Goal: Task Accomplishment & Management: Manage account settings

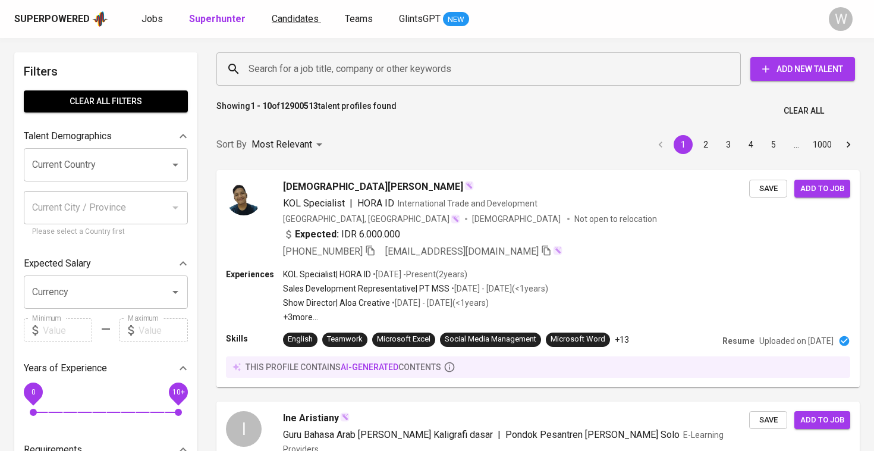
click at [291, 15] on span "Candidates" at bounding box center [295, 18] width 47 height 11
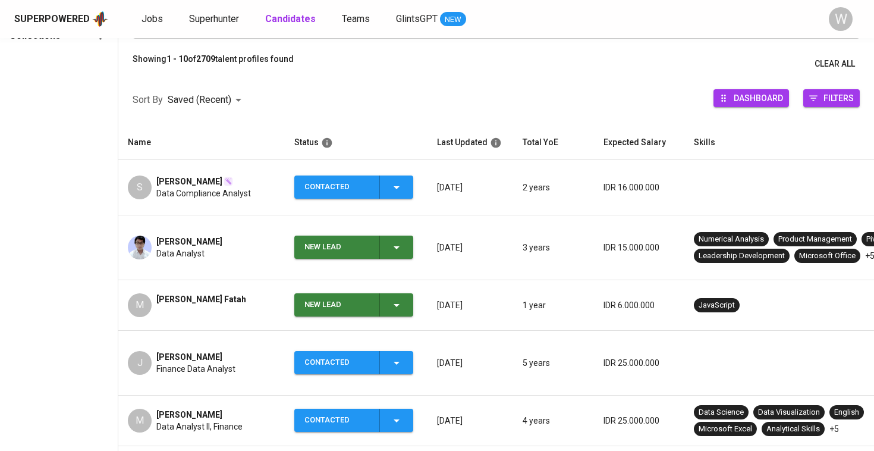
scroll to position [131, 0]
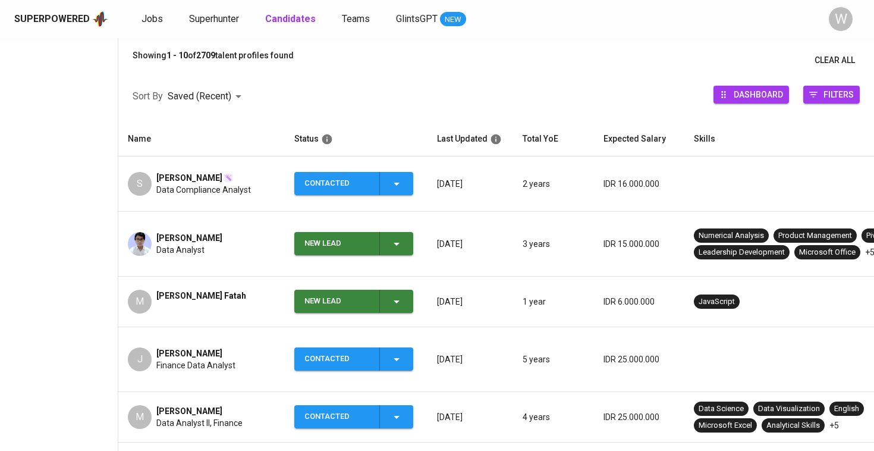
click at [388, 232] on div "New Lead" at bounding box center [354, 243] width 99 height 23
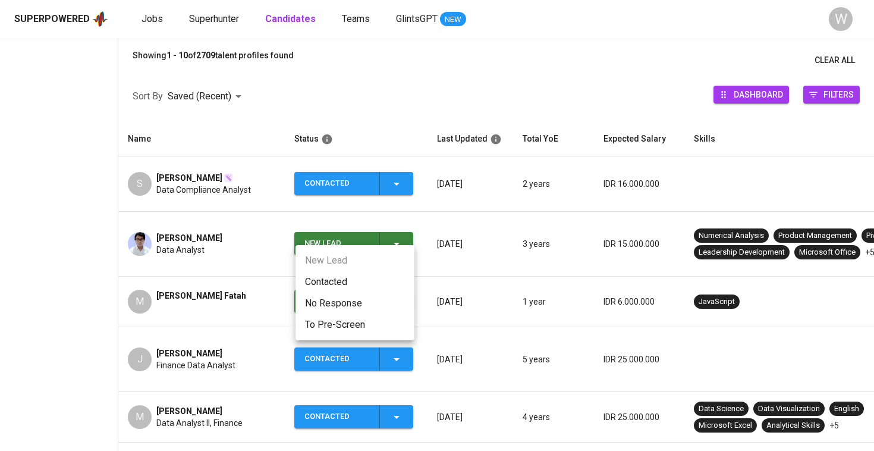
click at [347, 280] on li "Contacted" at bounding box center [355, 281] width 119 height 21
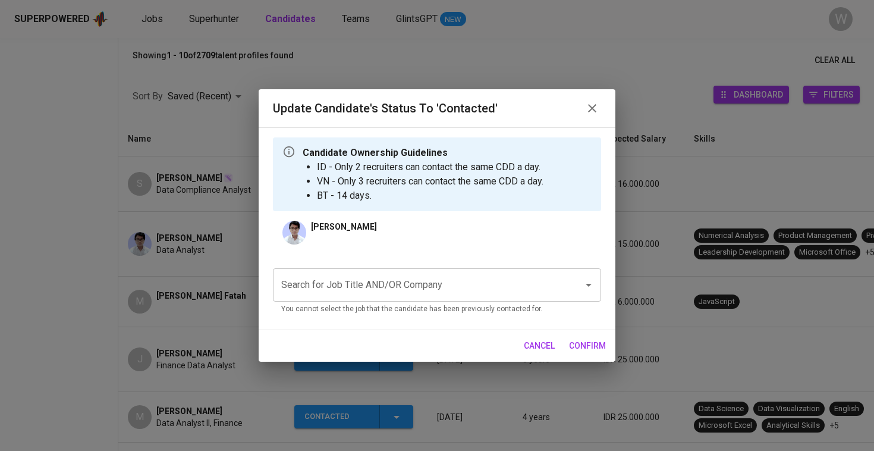
click at [350, 288] on input "Search for Job Title AND/OR Company" at bounding box center [420, 285] width 284 height 23
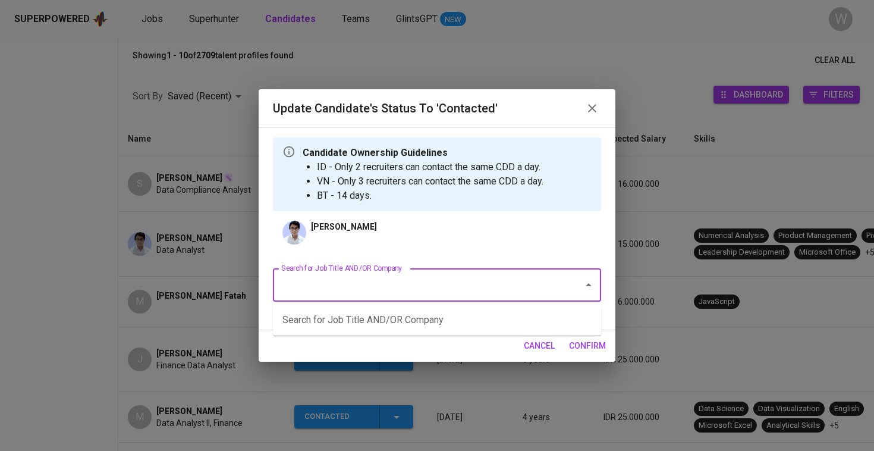
type input "s"
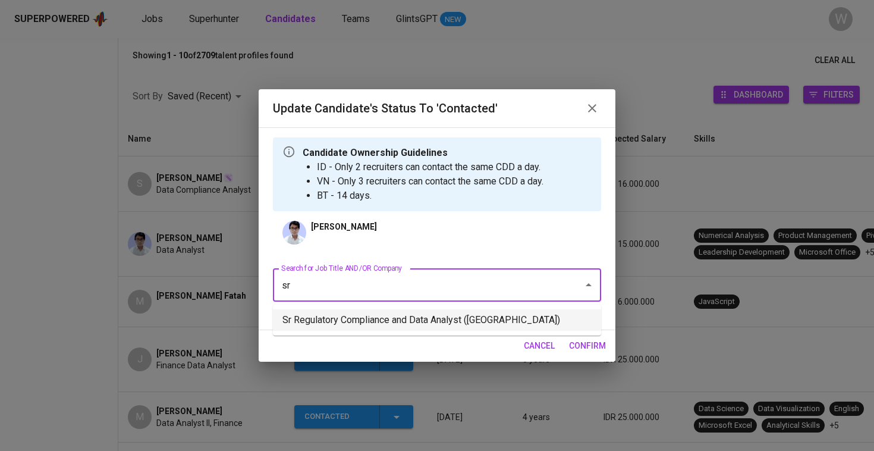
click at [356, 325] on li "Sr Regulatory Compliance and Data Analyst ([GEOGRAPHIC_DATA])" at bounding box center [437, 319] width 328 height 21
type input "sr"
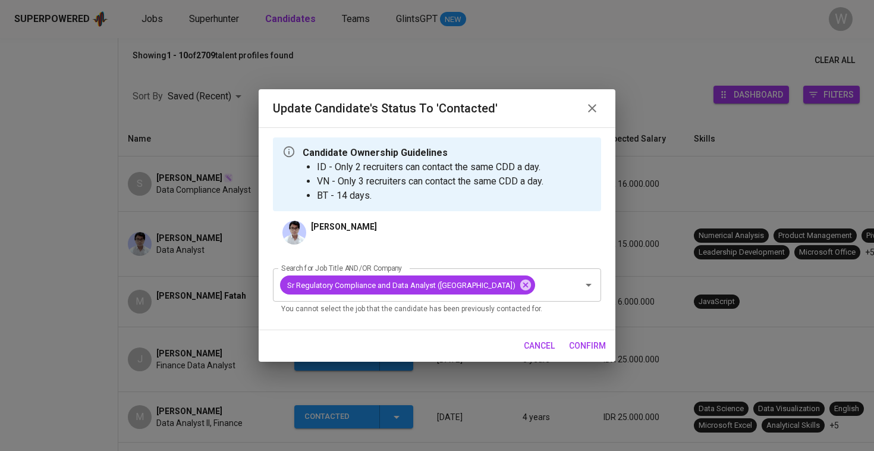
click at [578, 348] on button "confirm" at bounding box center [587, 346] width 46 height 22
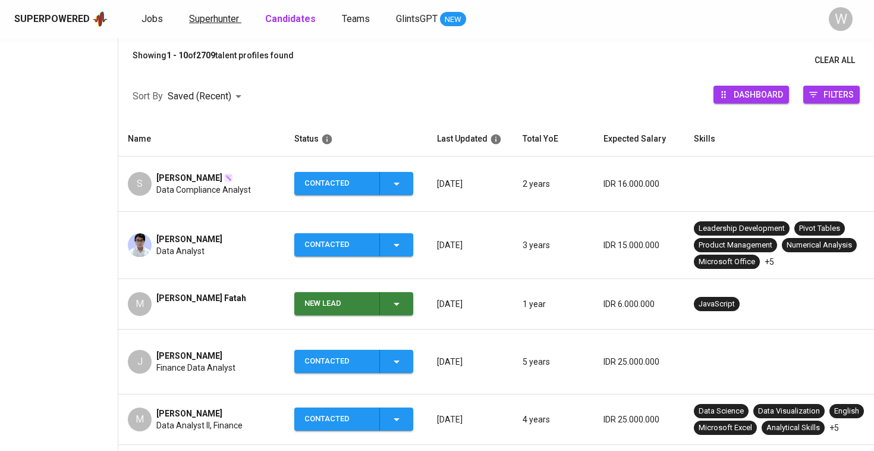
click at [203, 13] on span "Superhunter" at bounding box center [214, 18] width 50 height 11
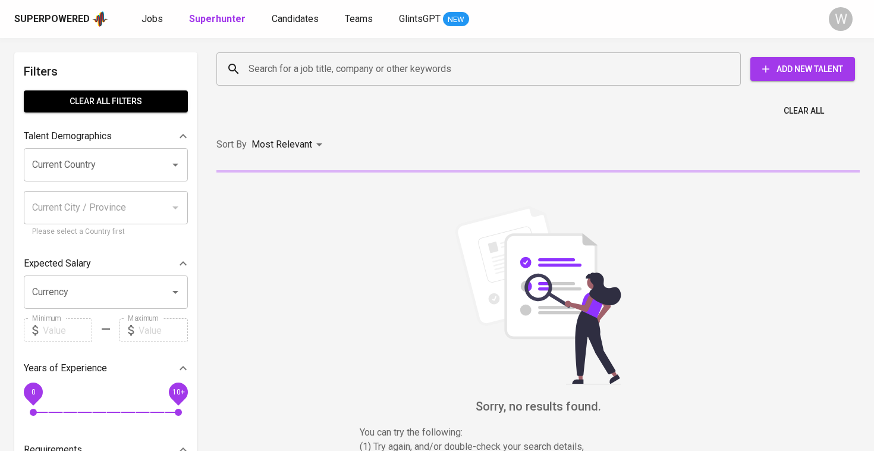
click at [299, 60] on input "Search for a job title, company or other keywords" at bounding box center [482, 69] width 472 height 23
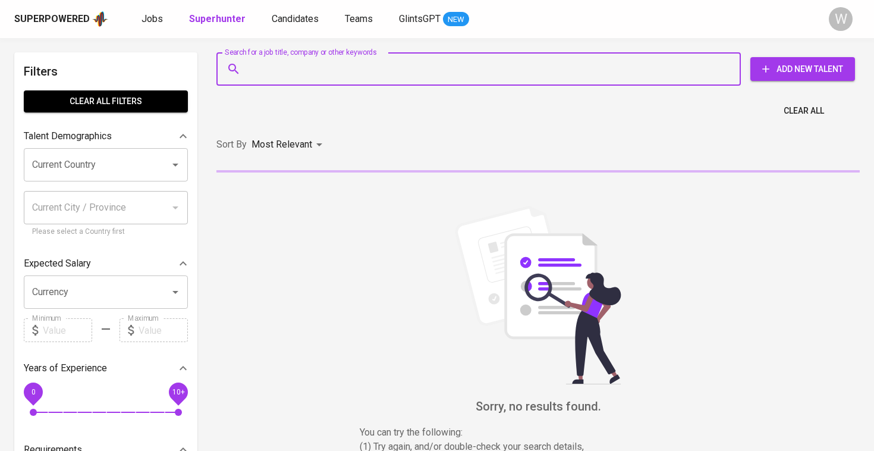
paste input "| saputro.at@gmail.com"
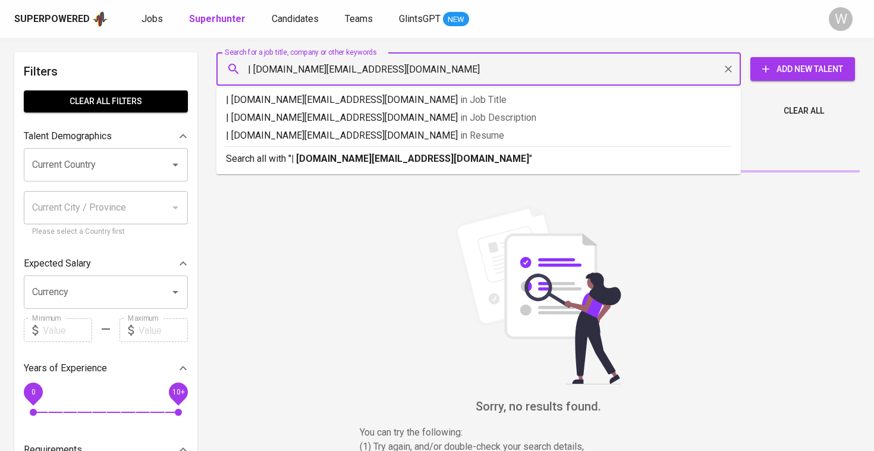
click at [253, 70] on input "| saputro.at@gmail.com" at bounding box center [482, 69] width 472 height 23
type input "saputro.at@gmail.com"
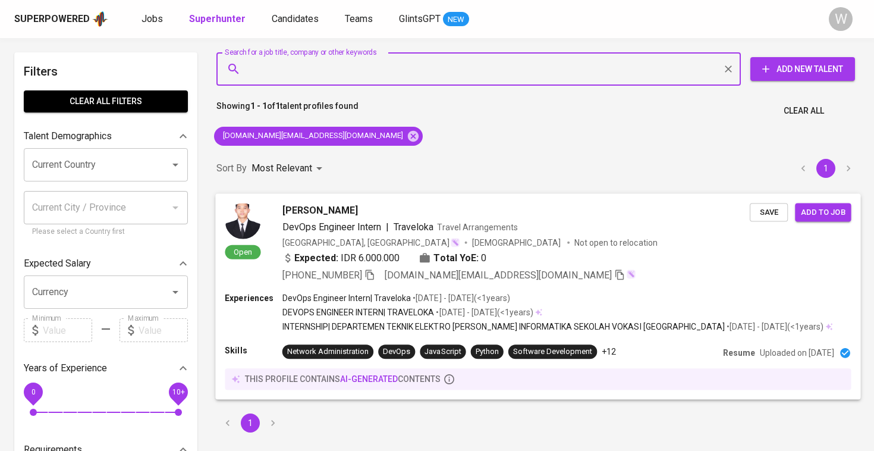
click at [390, 214] on div "[PERSON_NAME]" at bounding box center [517, 210] width 468 height 14
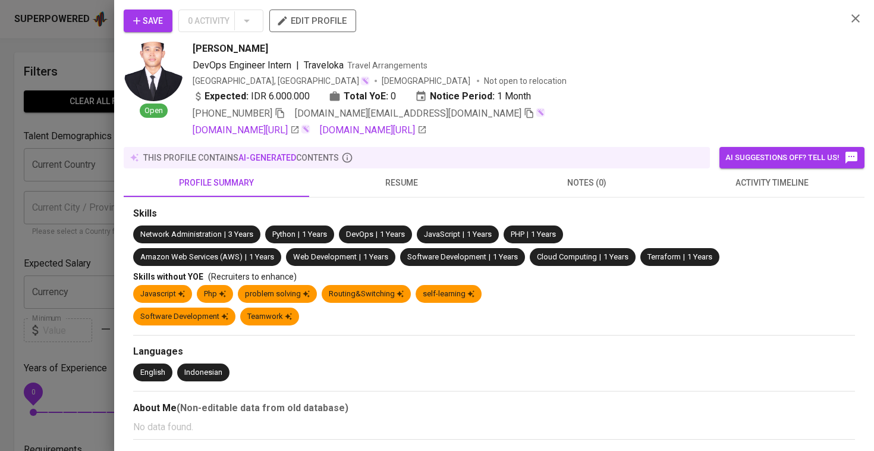
click at [128, 21] on button "Save" at bounding box center [148, 21] width 49 height 23
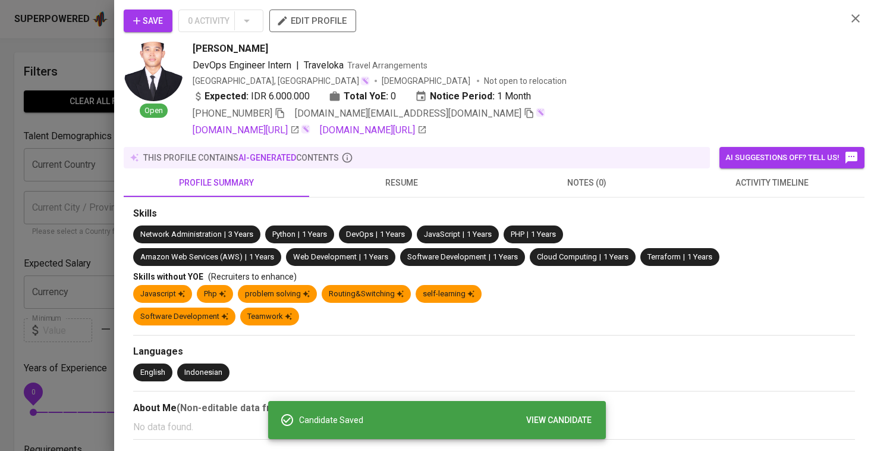
click at [70, 80] on div at bounding box center [437, 225] width 874 height 451
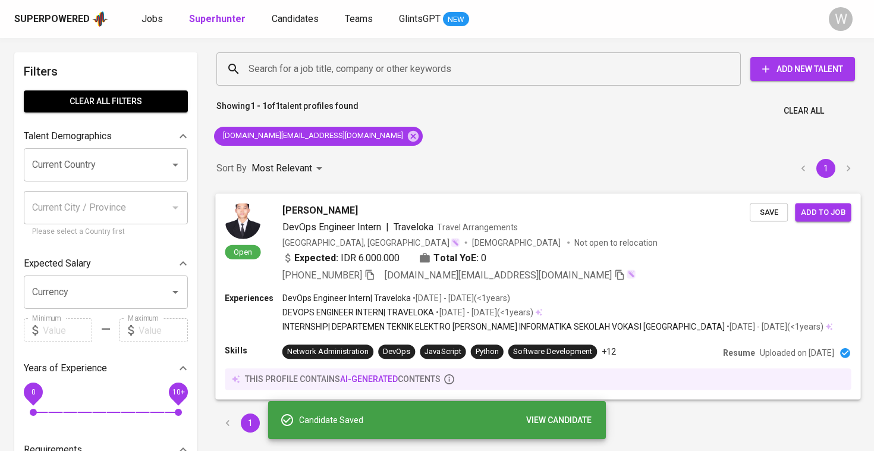
click at [813, 208] on span "Add to job" at bounding box center [823, 212] width 44 height 14
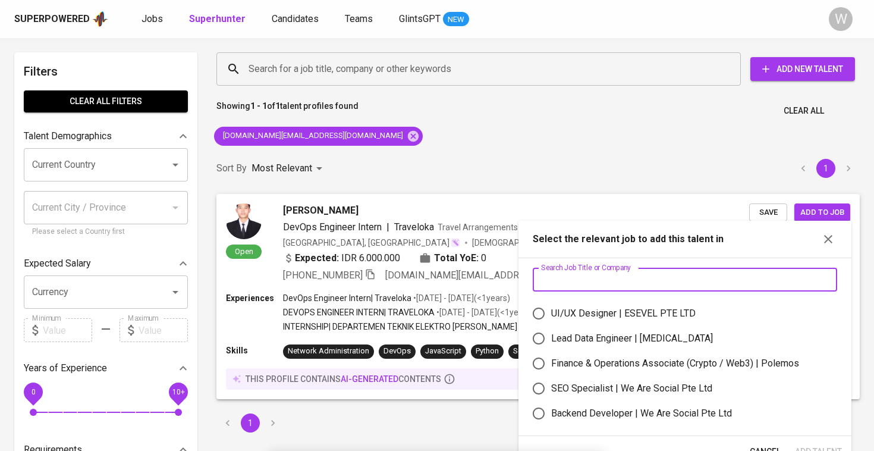
click at [579, 280] on input "text" at bounding box center [685, 280] width 305 height 24
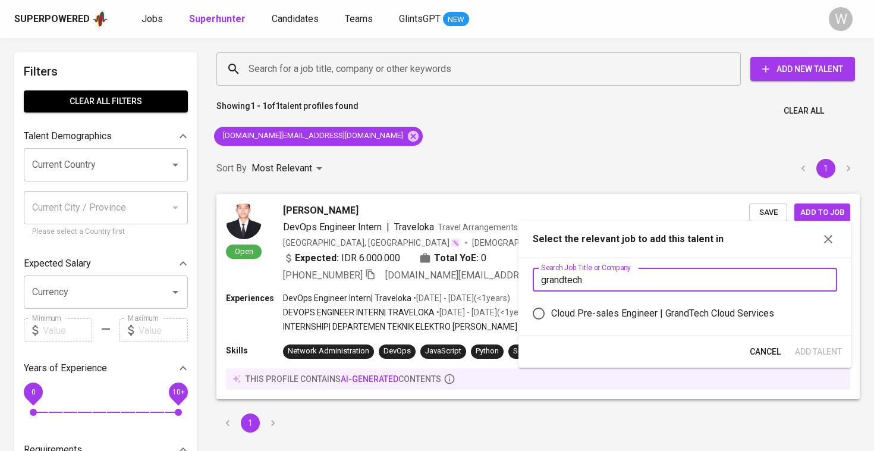
type input "grandtech"
click at [602, 325] on label "Cloud Pre-sales Engineer | GrandTech Cloud Services" at bounding box center [677, 313] width 302 height 25
click at [551, 325] on input "Cloud Pre-sales Engineer | GrandTech Cloud Services" at bounding box center [538, 313] width 25 height 25
radio input "true"
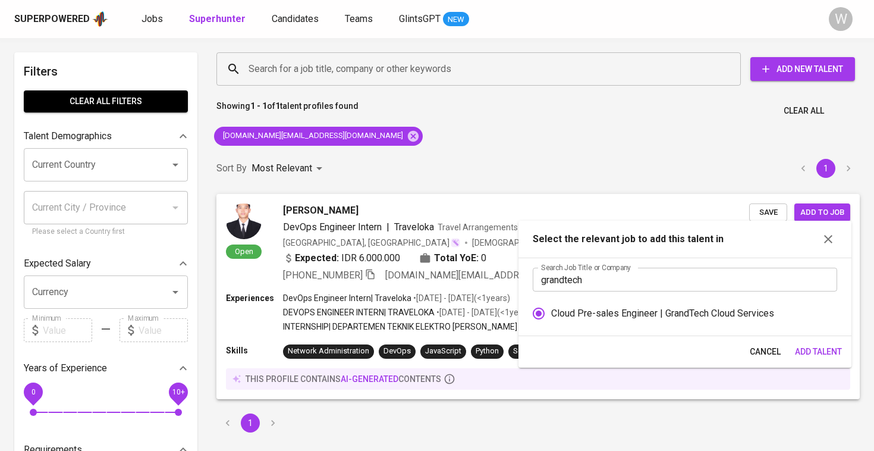
click at [816, 340] on div "Cancel Add Talent" at bounding box center [685, 352] width 333 height 32
click at [811, 356] on span "Add Talent" at bounding box center [818, 351] width 47 height 15
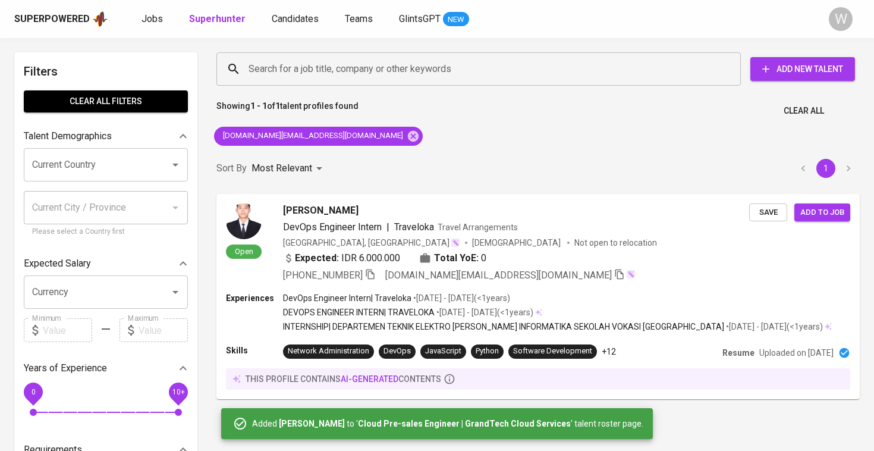
click at [148, 28] on div "Superpowered Jobs Superhunter Candidates Teams GlintsGPT NEW W" at bounding box center [437, 19] width 874 height 38
click at [150, 22] on span "Jobs" at bounding box center [152, 18] width 21 height 11
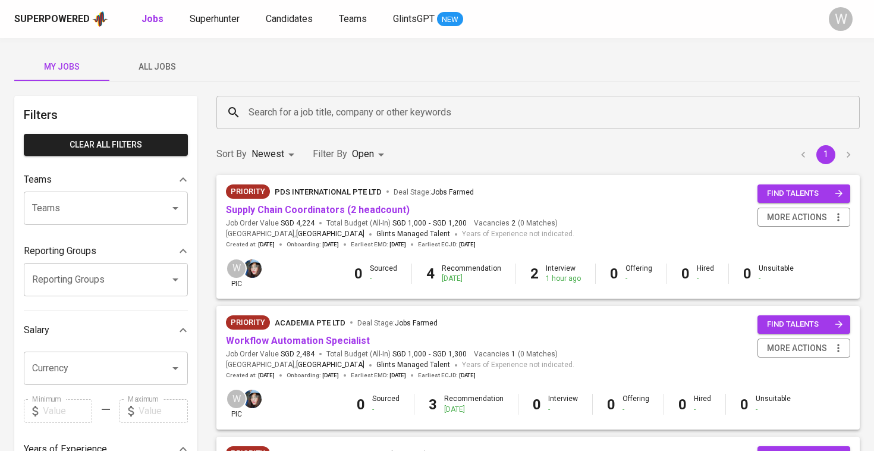
click at [162, 68] on span "All Jobs" at bounding box center [157, 66] width 81 height 15
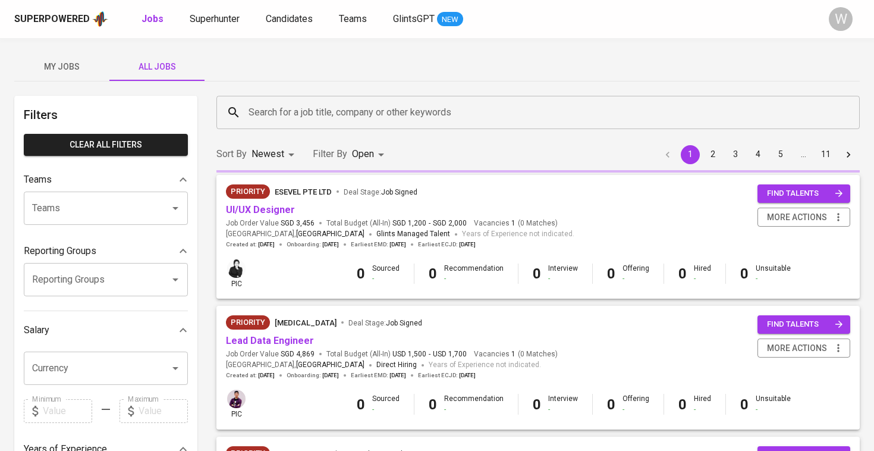
click at [336, 134] on div "Search for a job title, company or other keywords Search for a job title, compa…" at bounding box center [538, 113] width 658 height 48
click at [331, 126] on div "Search for a job title, company or other keywords" at bounding box center [539, 112] width 644 height 33
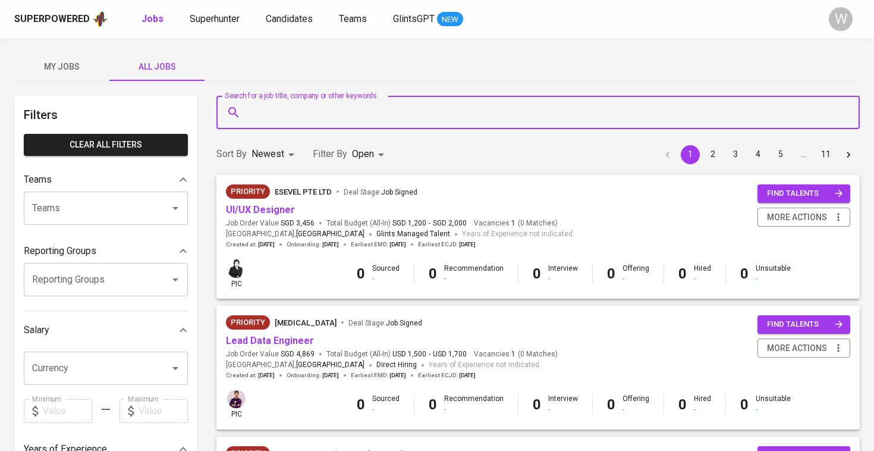
type input "V"
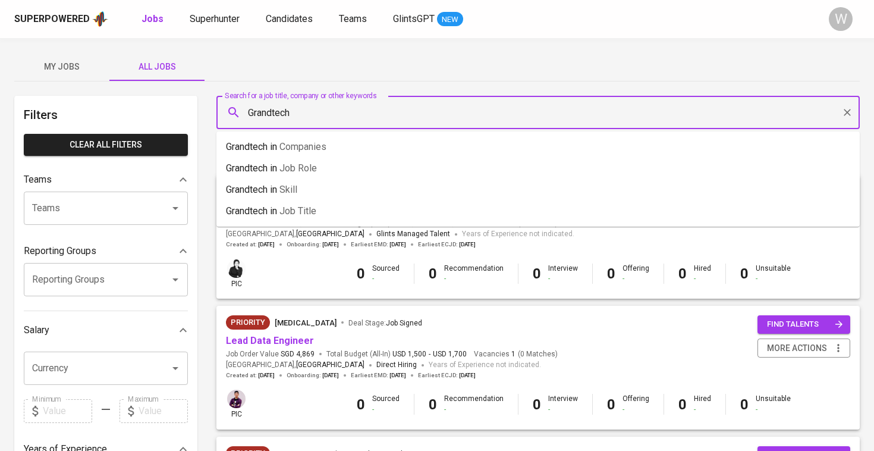
type input "Grandtech"
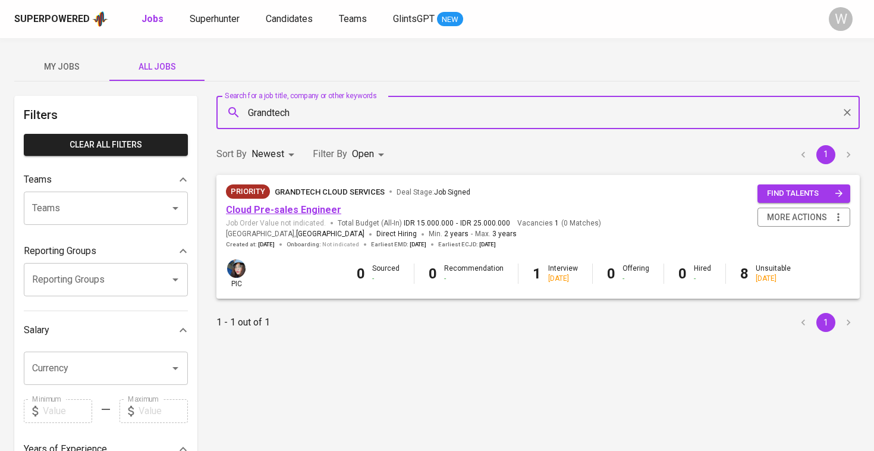
click at [262, 205] on link "Cloud Pre-sales Engineer" at bounding box center [283, 209] width 115 height 11
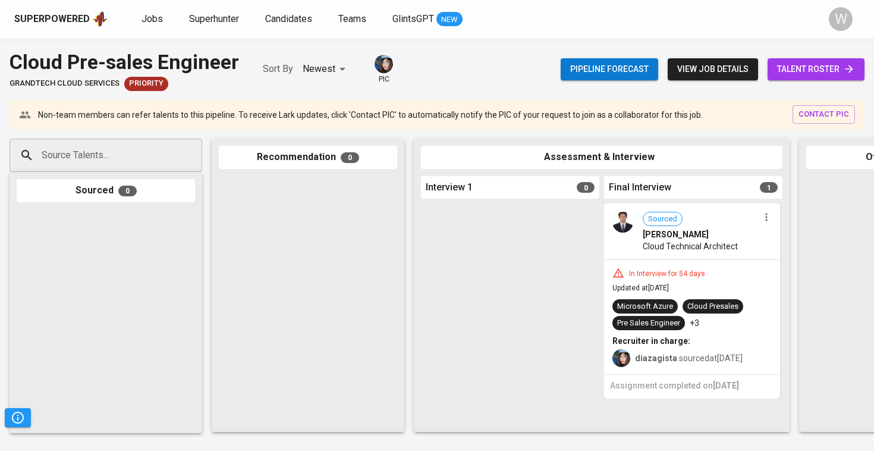
click at [838, 66] on span "talent roster" at bounding box center [816, 69] width 78 height 15
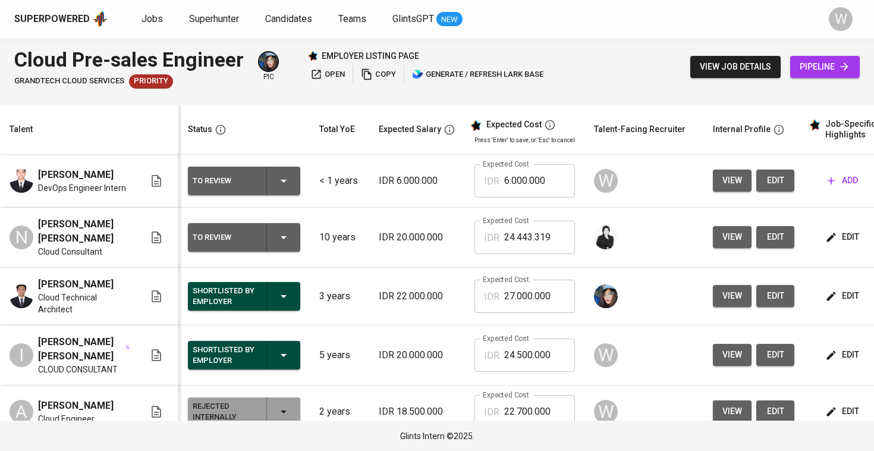
click at [776, 192] on button "edit" at bounding box center [776, 181] width 38 height 22
click at [842, 178] on span "add" at bounding box center [843, 180] width 30 height 15
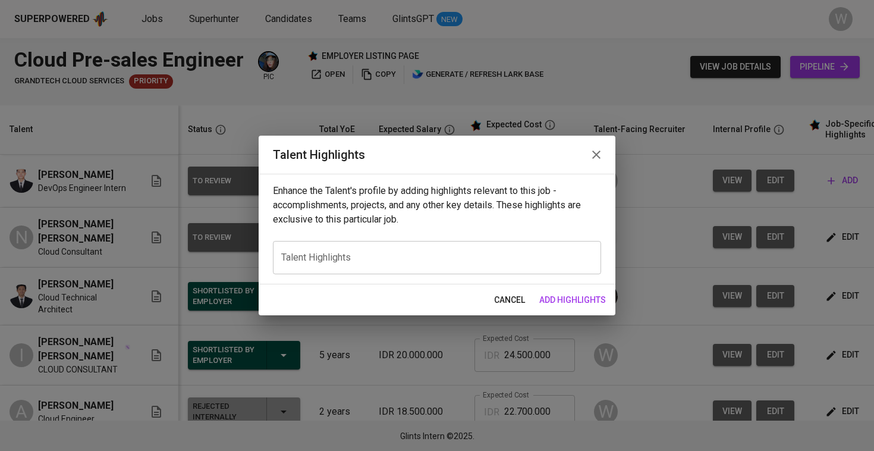
click at [495, 258] on textarea at bounding box center [437, 257] width 312 height 11
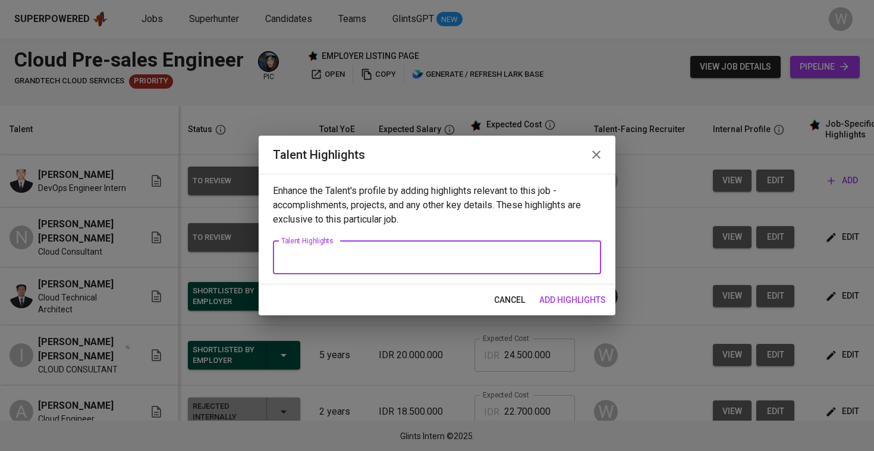
paste textarea "https://glints.sg.larksuite.com/minutes/obsg9dr7q698f9u9q6v13d9p?from=from_copy…"
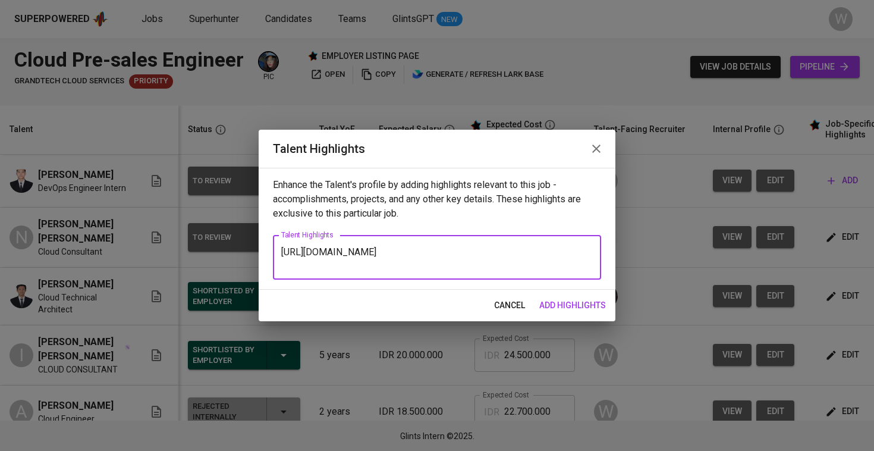
click at [283, 254] on textarea "https://glints.sg.larksuite.com/minutes/obsg9dr7q698f9u9q6v13d9p?from=from_copy…" at bounding box center [437, 257] width 312 height 23
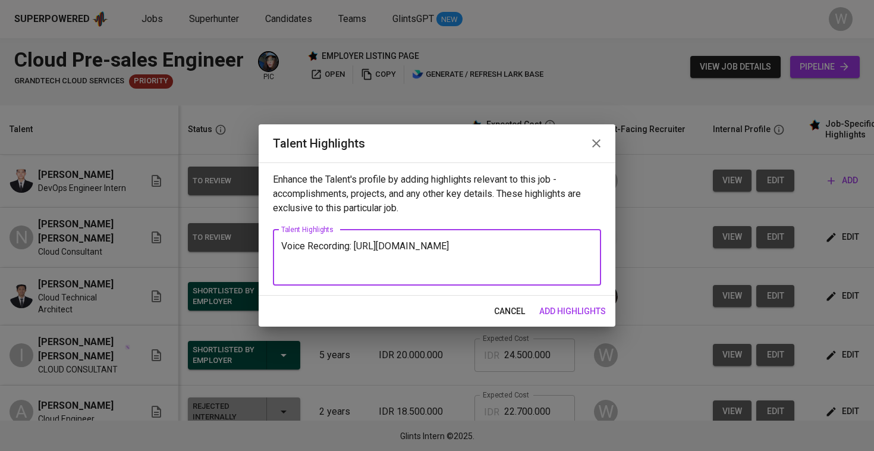
click at [285, 250] on textarea "Voice Recording: https://glints.sg.larksuite.com/minutes/obsg9dr7q698f9u9q6v13d…" at bounding box center [437, 257] width 312 height 34
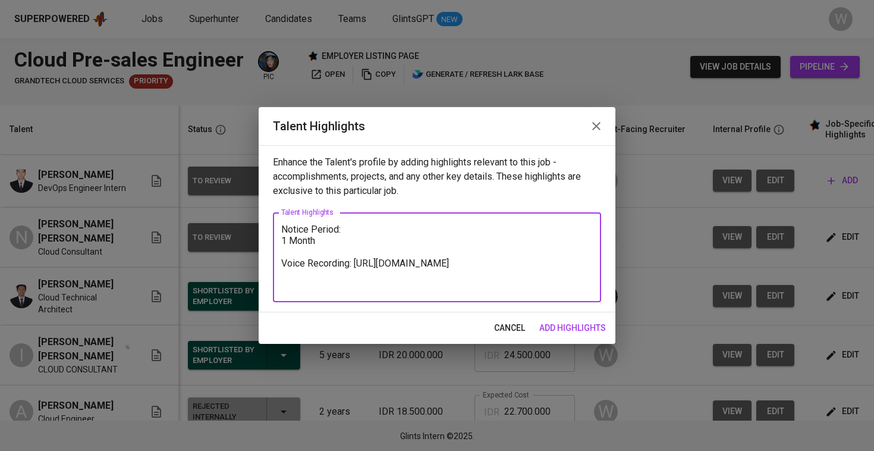
click at [283, 227] on textarea "Notice Period: 1 Month Voice Recording: https://glints.sg.larksuite.com/minutes…" at bounding box center [437, 258] width 312 height 68
paste textarea "Adit is currently working as a Solution Architect at Berca Hardayaperkasa, wher…"
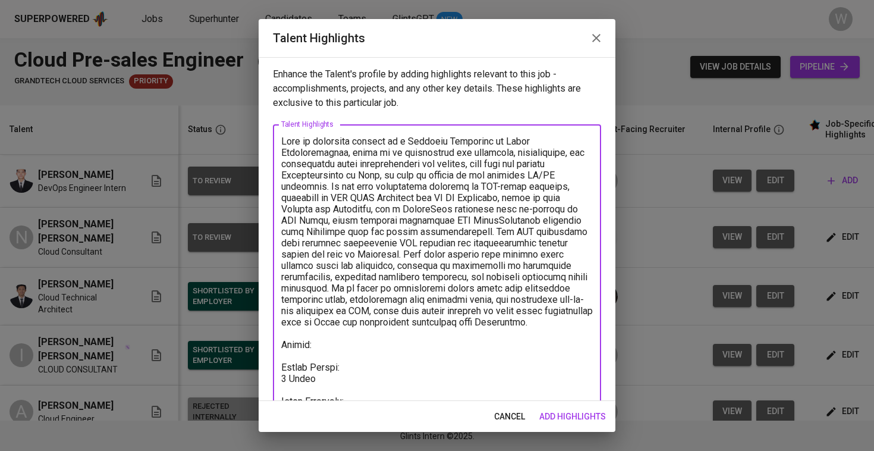
paste textarea "https://glints.sg.larksuite.com/file/Wyy9bCykMoZ2VGxrAVclCkECgcY?from=from_copy…"
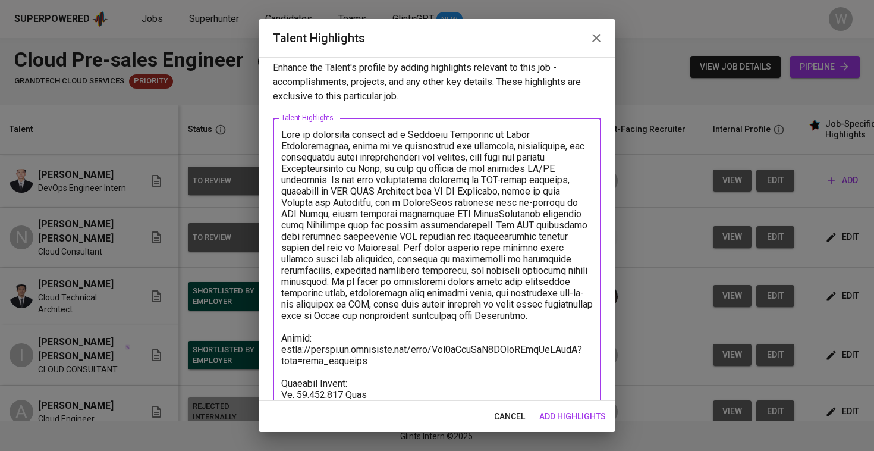
type textarea "Adit is currently working as a Solution Architect at Berca Hardayaperkasa, wher…"
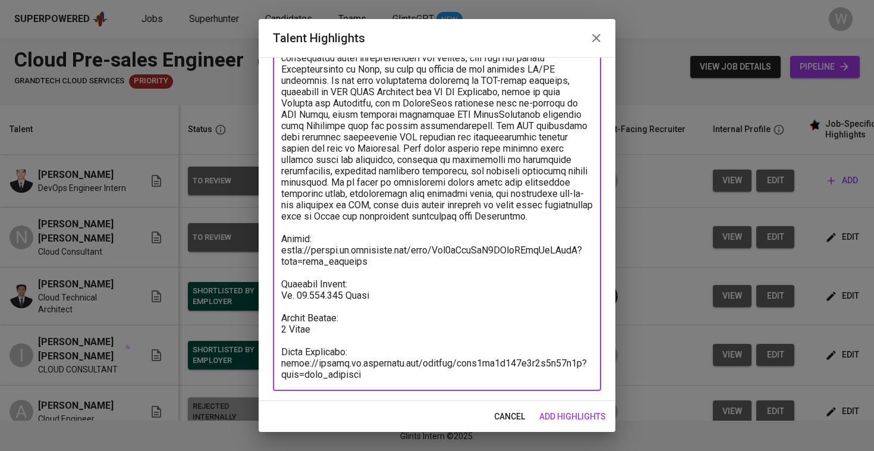
click at [553, 419] on span "add highlights" at bounding box center [572, 416] width 67 height 15
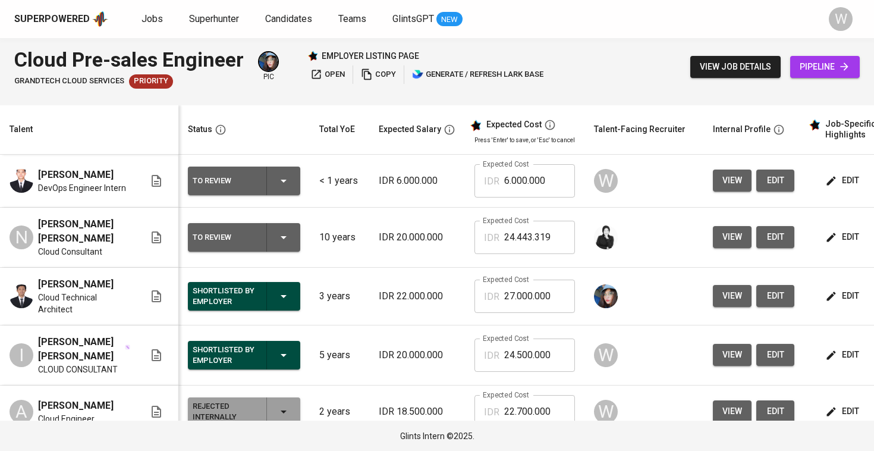
scroll to position [0, 0]
click at [526, 184] on input "6.000.000" at bounding box center [539, 180] width 71 height 33
type input "16.000.000"
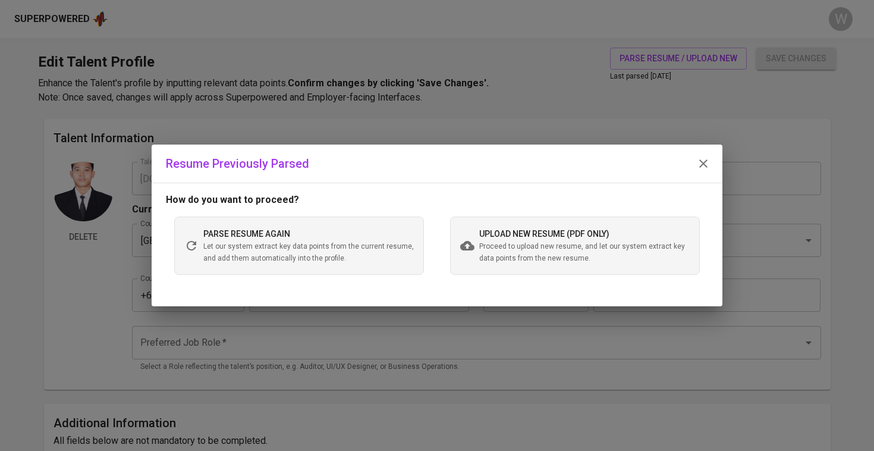
click at [463, 247] on icon at bounding box center [467, 246] width 14 height 10
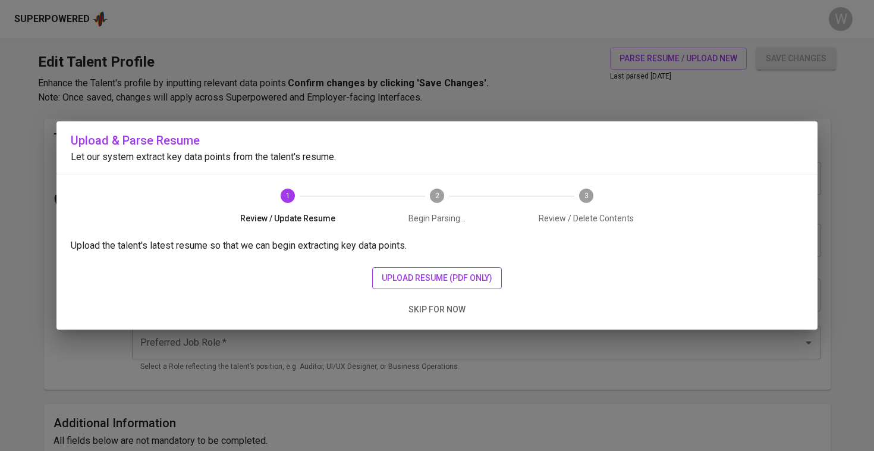
click at [447, 276] on span "upload resume (pdf only)" at bounding box center [437, 278] width 111 height 15
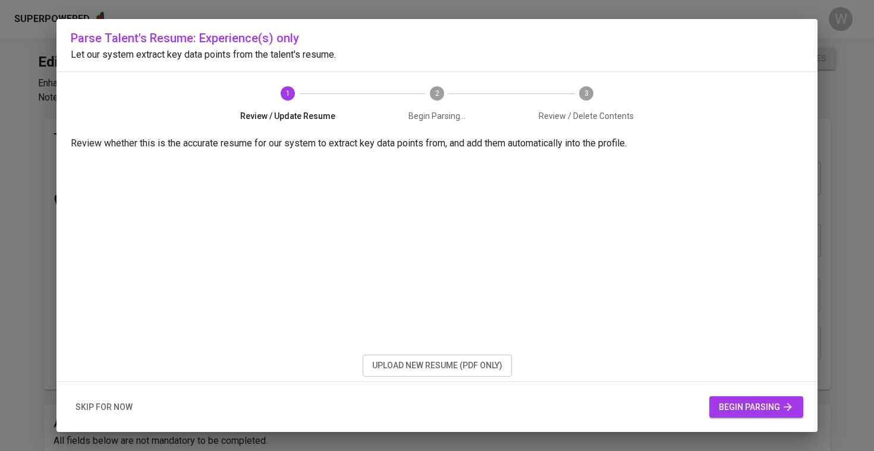
click at [760, 410] on span "begin parsing" at bounding box center [756, 407] width 75 height 15
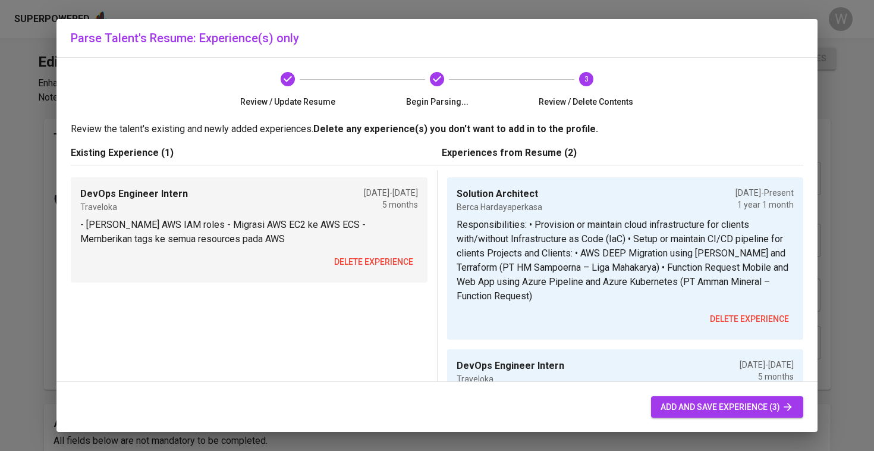
click at [384, 275] on div "DevOps Engineer Intern Traveloka Mar 2022 - Aug 2022 5 months - Mengelola AWS I…" at bounding box center [249, 229] width 357 height 105
click at [383, 269] on button "delete experience" at bounding box center [374, 262] width 89 height 22
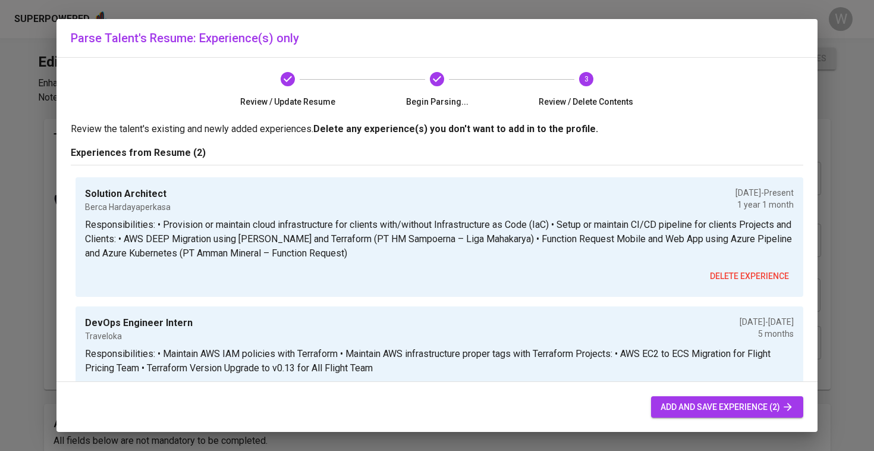
click at [675, 400] on span "add and save experience (2)" at bounding box center [727, 407] width 133 height 15
type input "Solution Architect"
type input "Berca Hardayaperkasa"
checkbox input "true"
type input "07/01/2024"
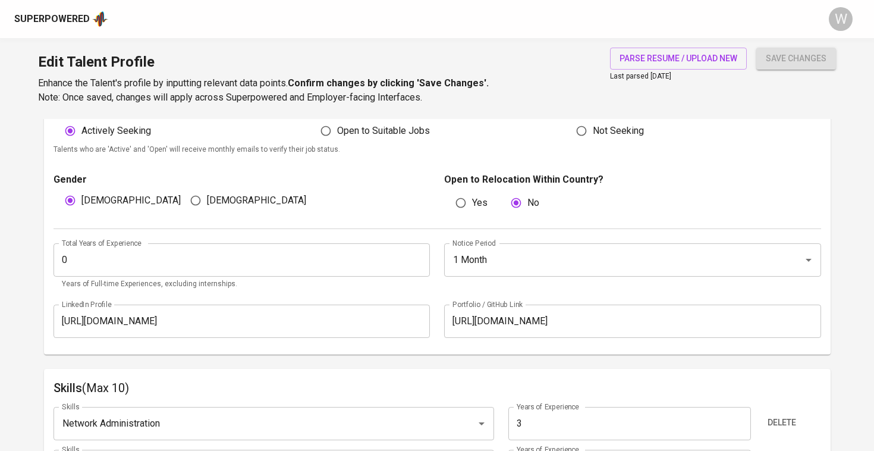
scroll to position [363, 0]
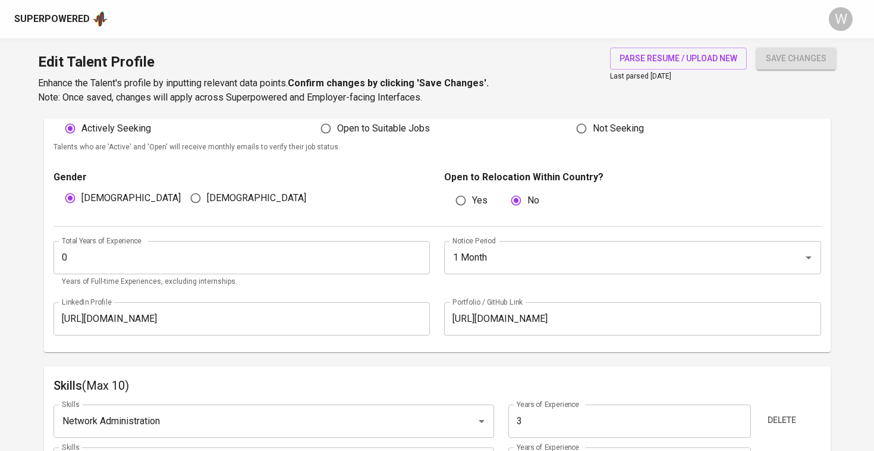
click at [393, 246] on input "0" at bounding box center [242, 257] width 377 height 33
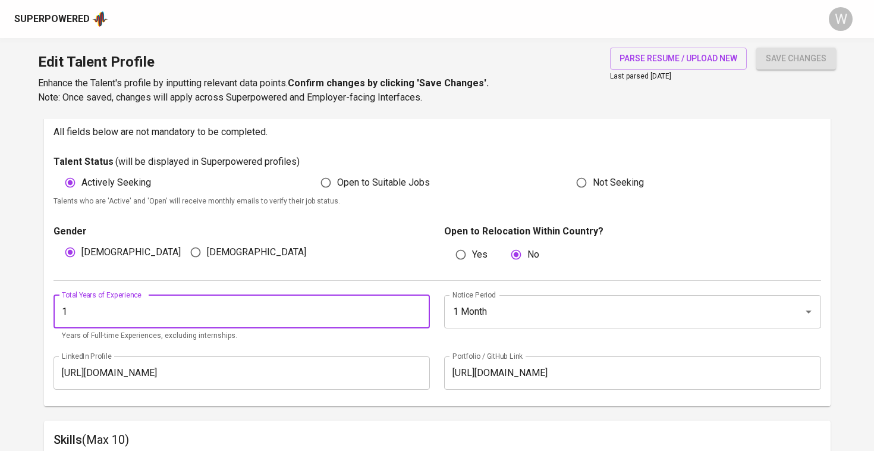
type input "1"
click at [374, 175] on span "Open to Suitable Jobs" at bounding box center [383, 182] width 93 height 14
click at [337, 175] on input "Open to Suitable Jobs" at bounding box center [326, 182] width 23 height 23
radio input "true"
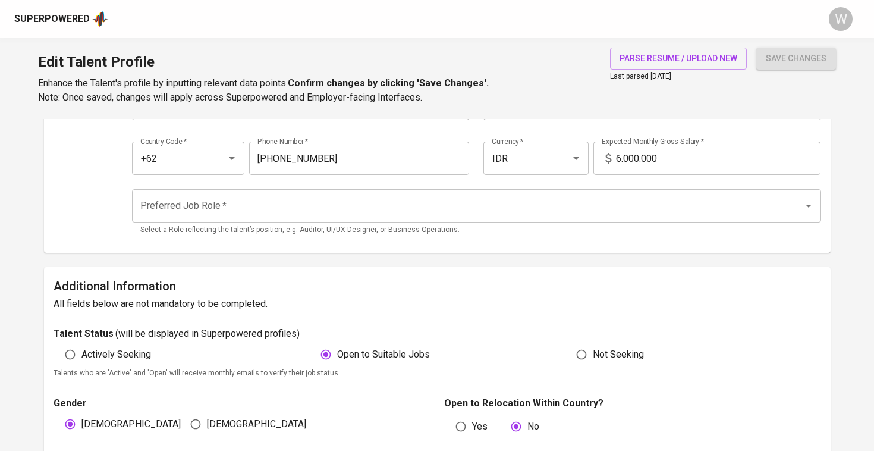
scroll to position [29, 0]
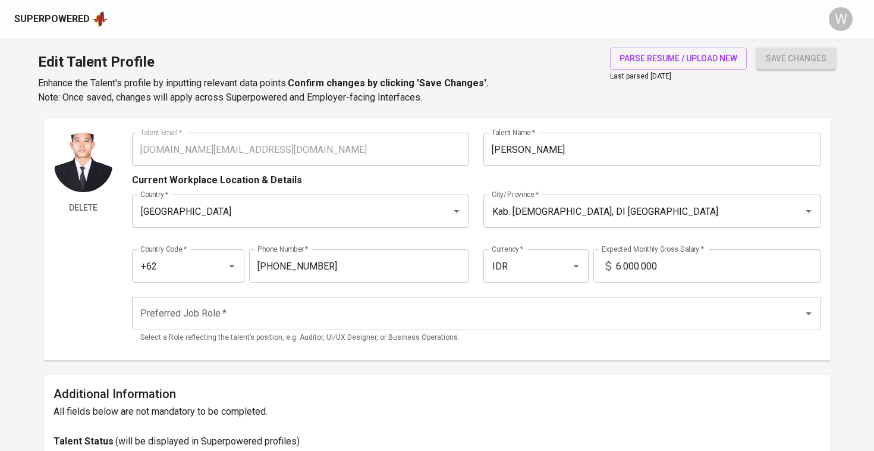
click at [622, 262] on input "6.000.000" at bounding box center [718, 265] width 205 height 33
type input "13.000.000"
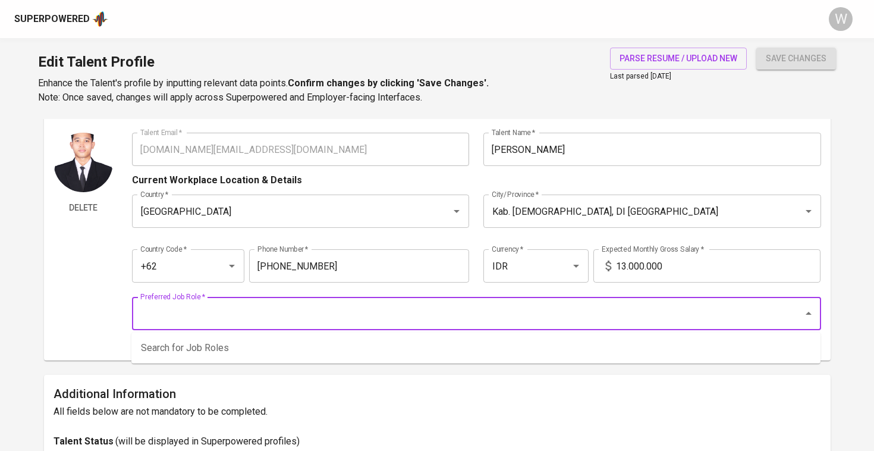
click at [632, 306] on input "Preferred Job Role   *" at bounding box center [459, 313] width 645 height 23
type input "C"
type input "pre sales"
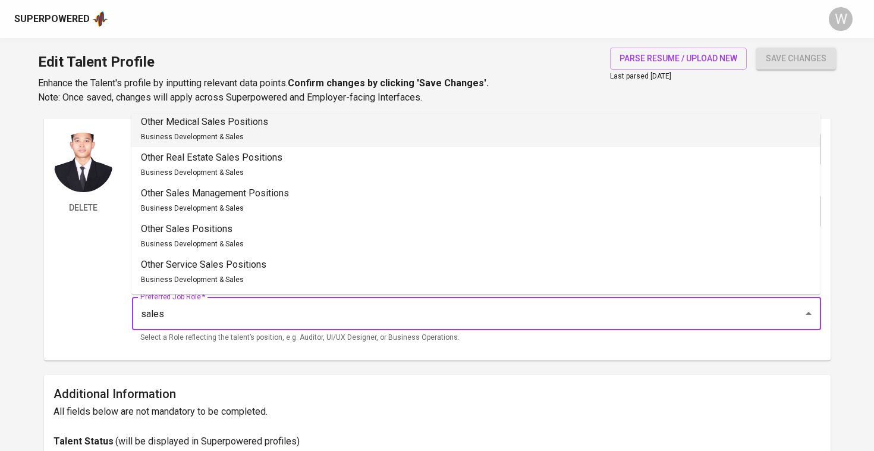
scroll to position [475, 0]
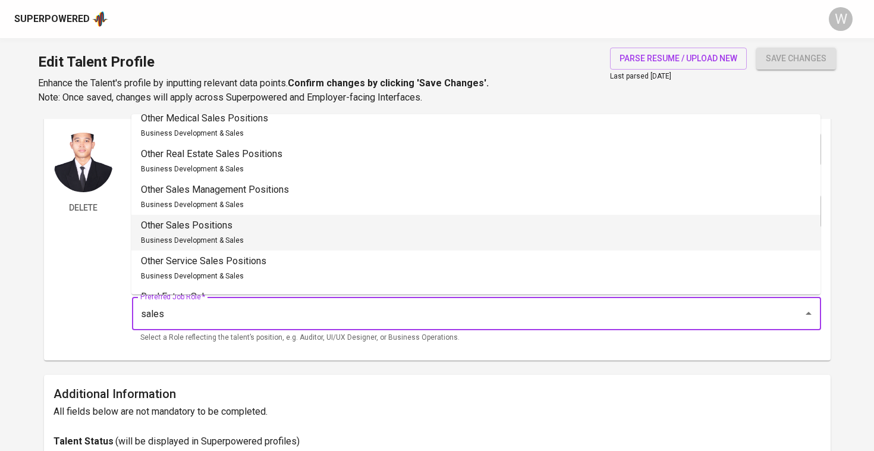
click at [364, 229] on li "Other Sales Positions Business Development & Sales" at bounding box center [475, 233] width 689 height 36
type input "Other Sales Positions"
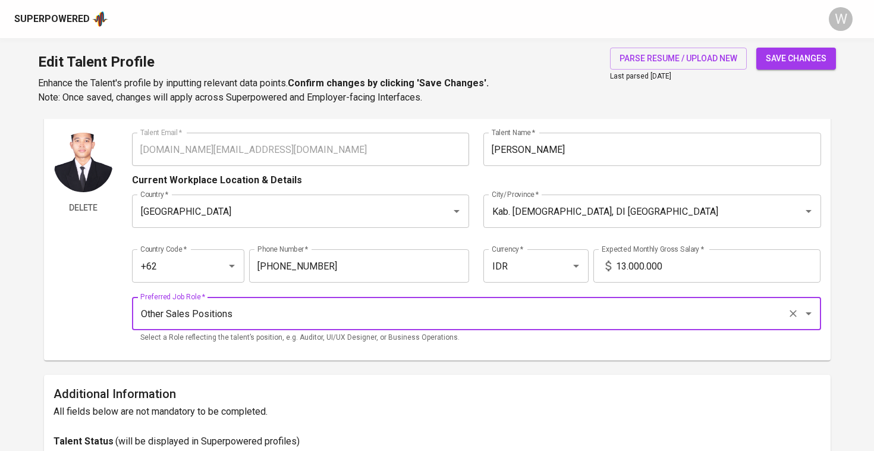
click at [796, 61] on span "save changes" at bounding box center [796, 58] width 61 height 15
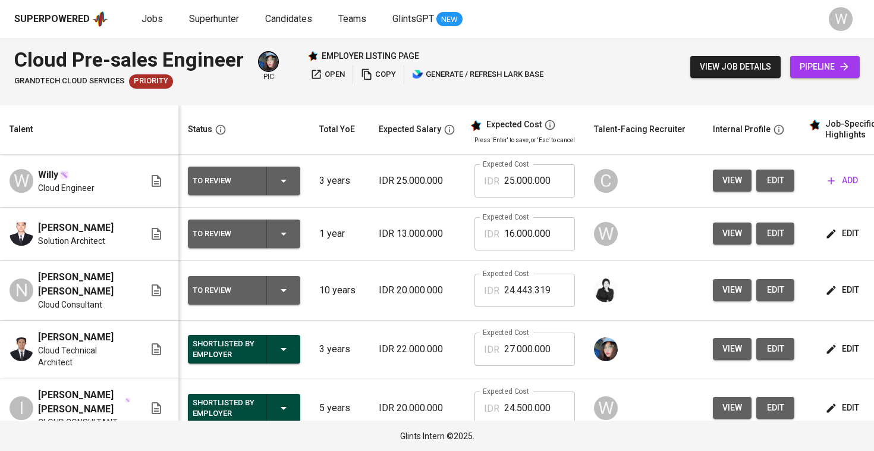
click at [727, 187] on span "view" at bounding box center [733, 180] width 20 height 15
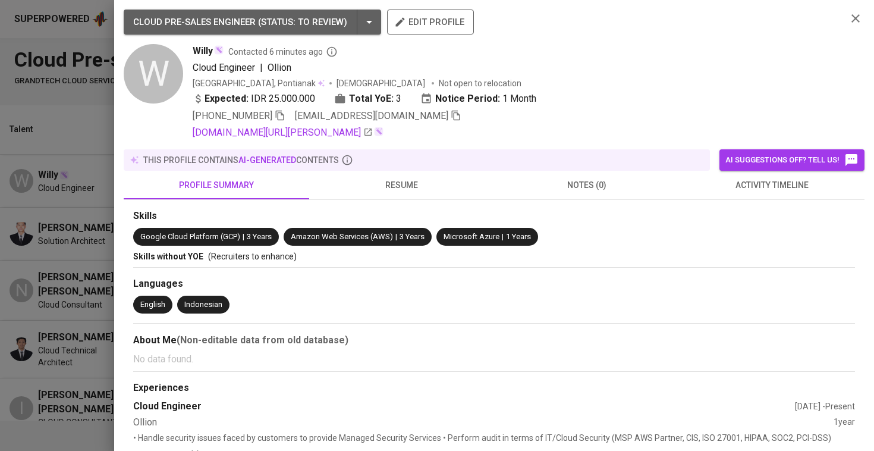
click at [379, 199] on div "profile summary resume notes (0) activity timeline" at bounding box center [494, 185] width 741 height 29
click at [387, 188] on span "resume" at bounding box center [401, 185] width 171 height 15
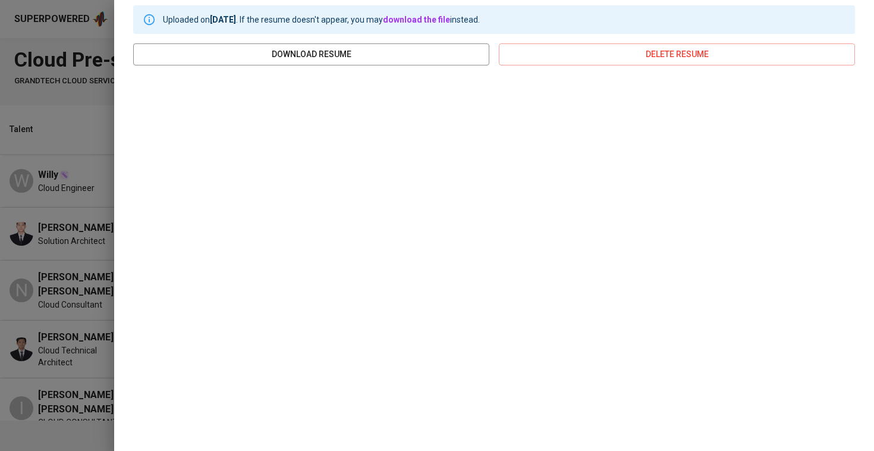
scroll to position [203, 0]
click at [33, 206] on div at bounding box center [437, 225] width 874 height 451
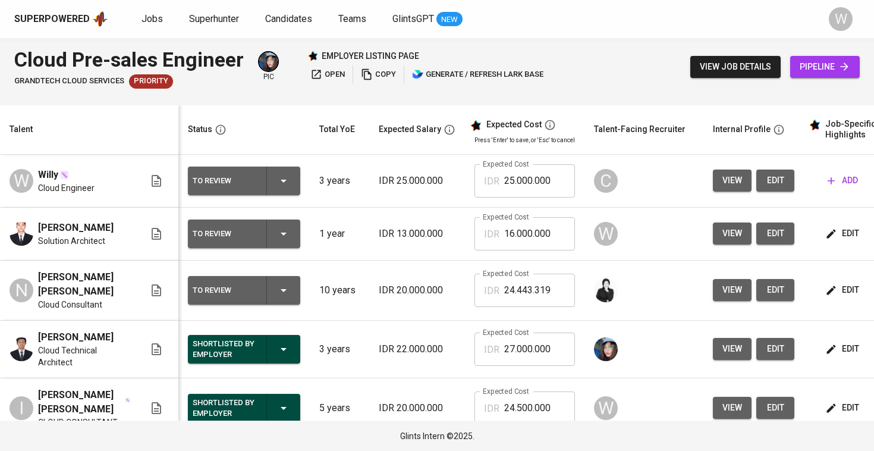
scroll to position [0, 0]
